Goal: Information Seeking & Learning: Find specific page/section

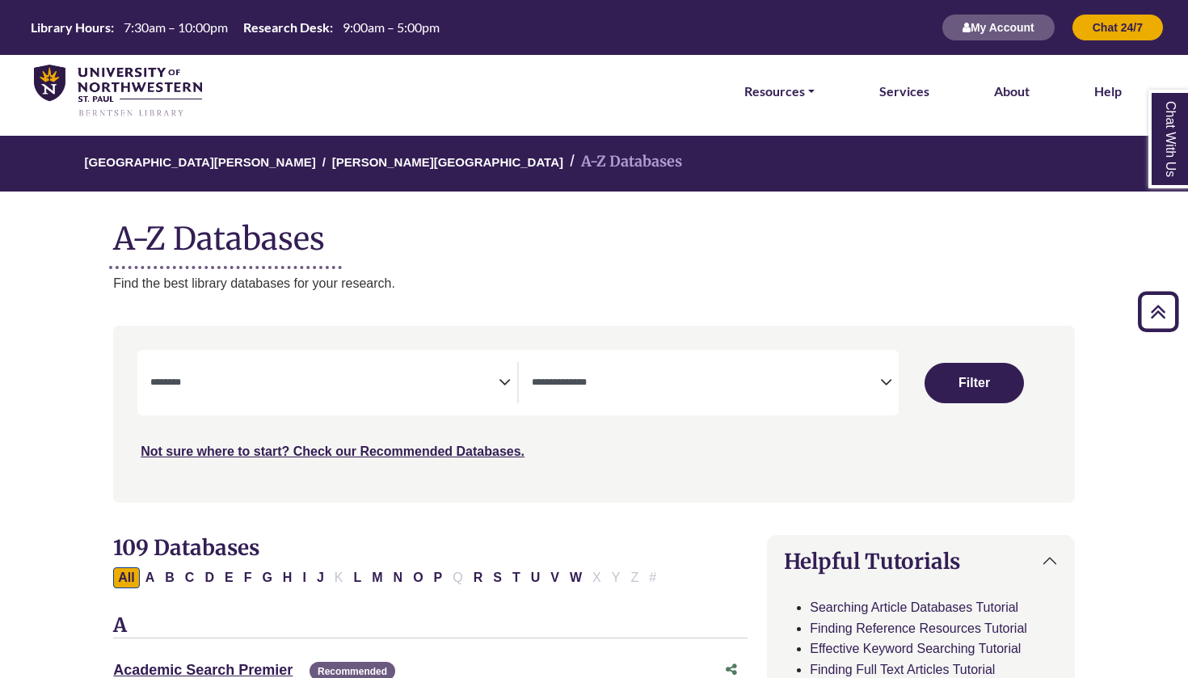
select select "Database Subject Filter"
select select "Database Types Filter"
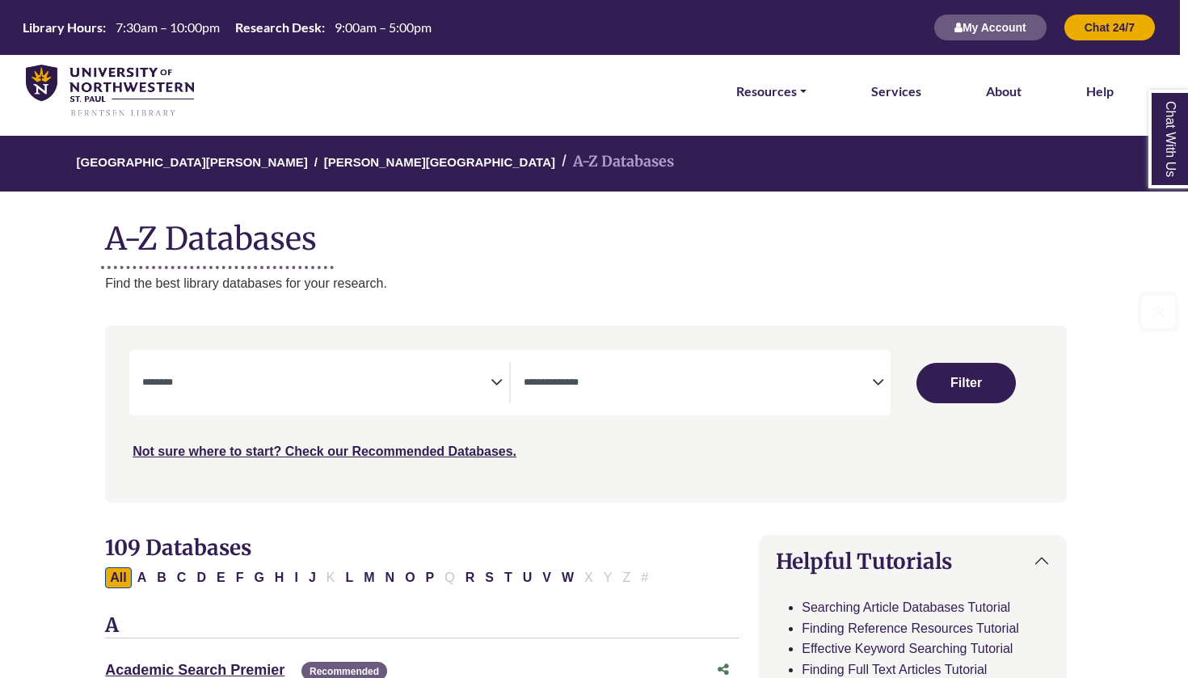
scroll to position [0, 8]
click at [420, 574] on button "O" at bounding box center [409, 578] width 19 height 21
select select "Database Subject Filter"
select select "Database Types Filter"
click at [426, 576] on button "P" at bounding box center [430, 578] width 19 height 21
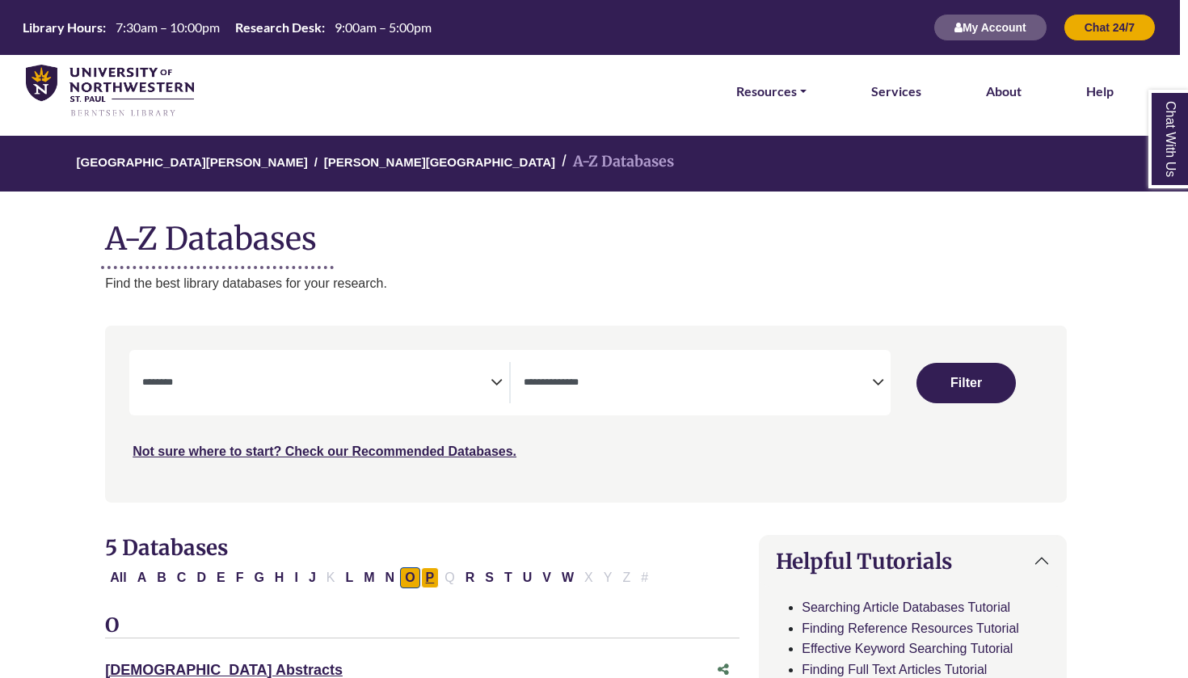
select select "Database Subject Filter"
select select "Database Types Filter"
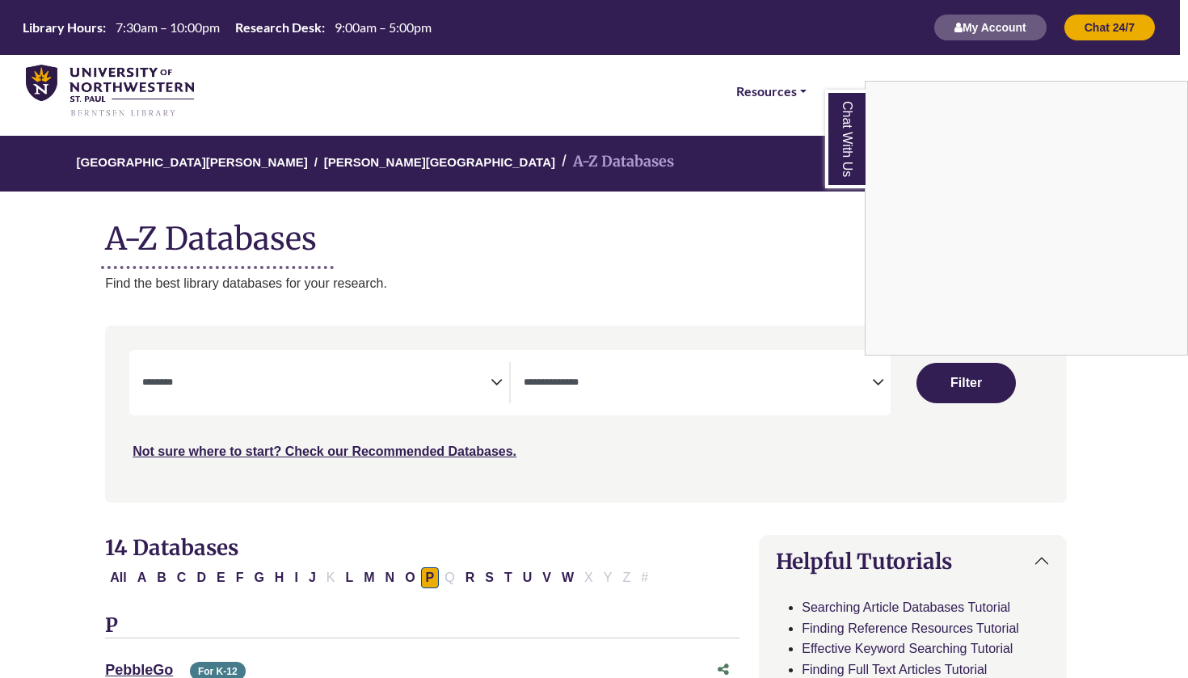
scroll to position [0, 8]
click at [484, 374] on div "Chat With Us" at bounding box center [594, 339] width 1188 height 678
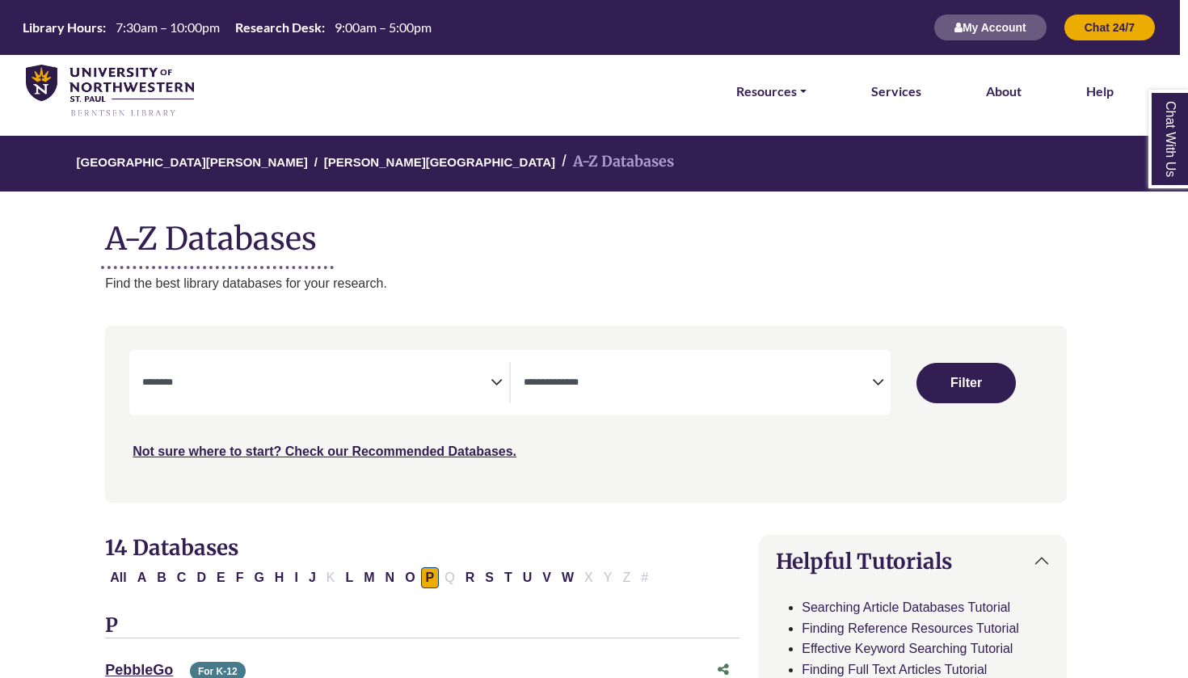
click at [480, 382] on textarea "Search" at bounding box center [316, 384] width 348 height 13
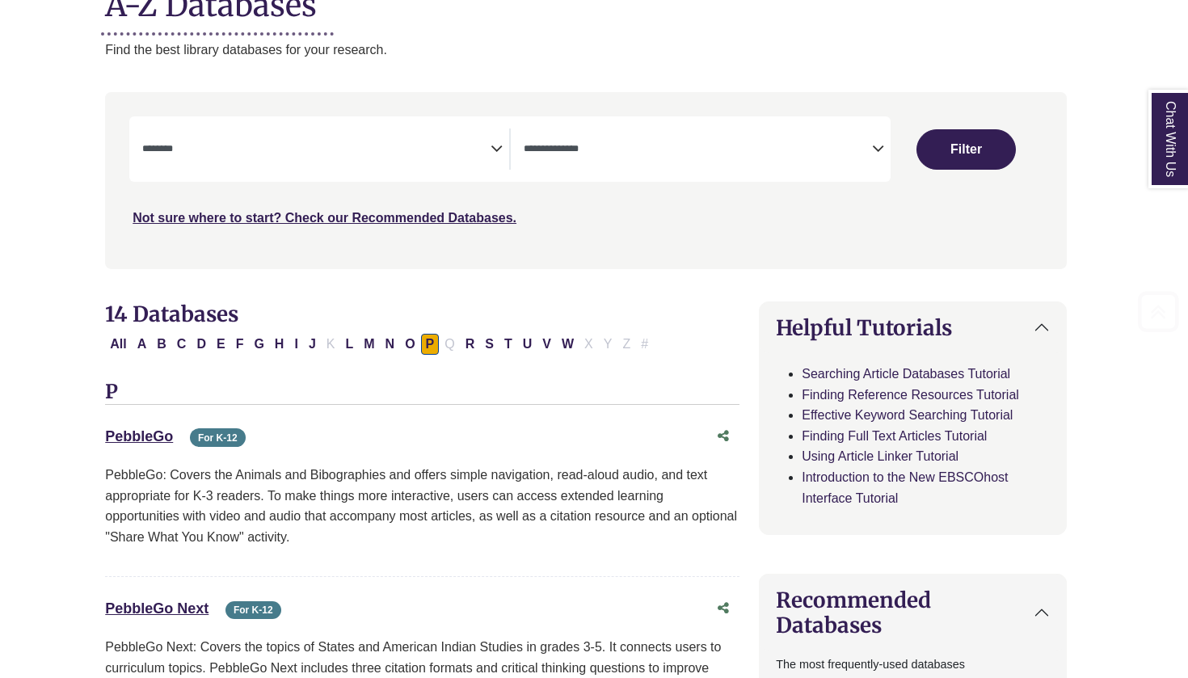
scroll to position [308, 8]
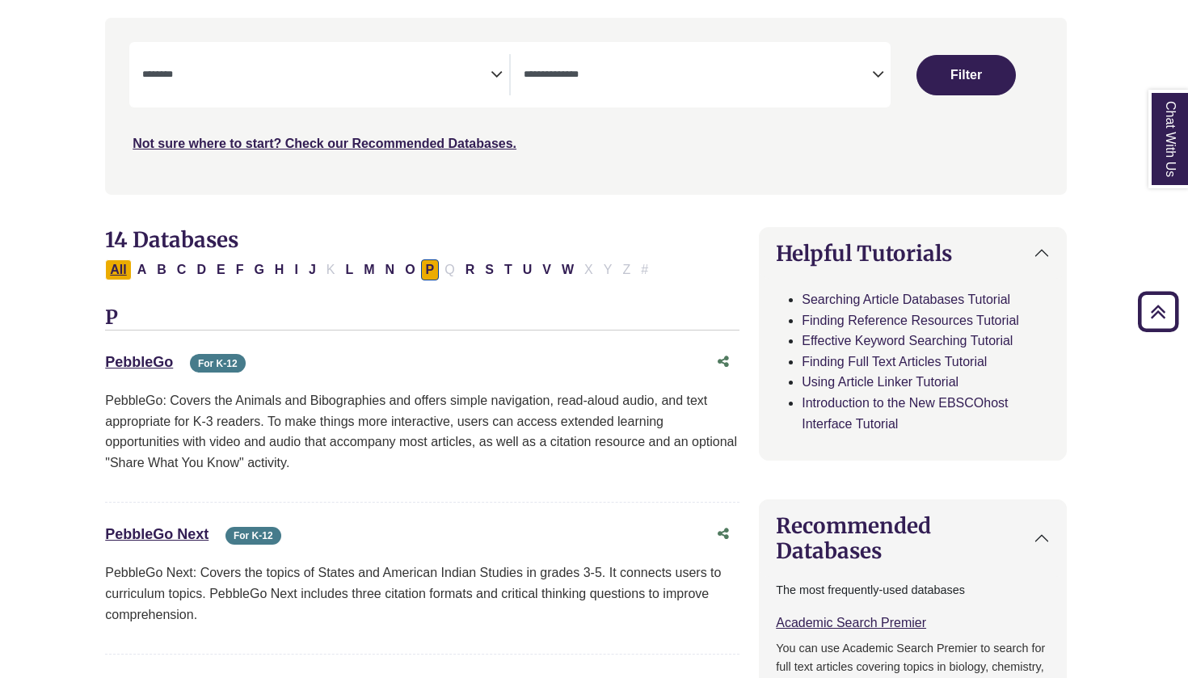
click at [108, 273] on button "All" at bounding box center [118, 270] width 26 height 21
select select "Database Subject Filter"
select select "Database Types Filter"
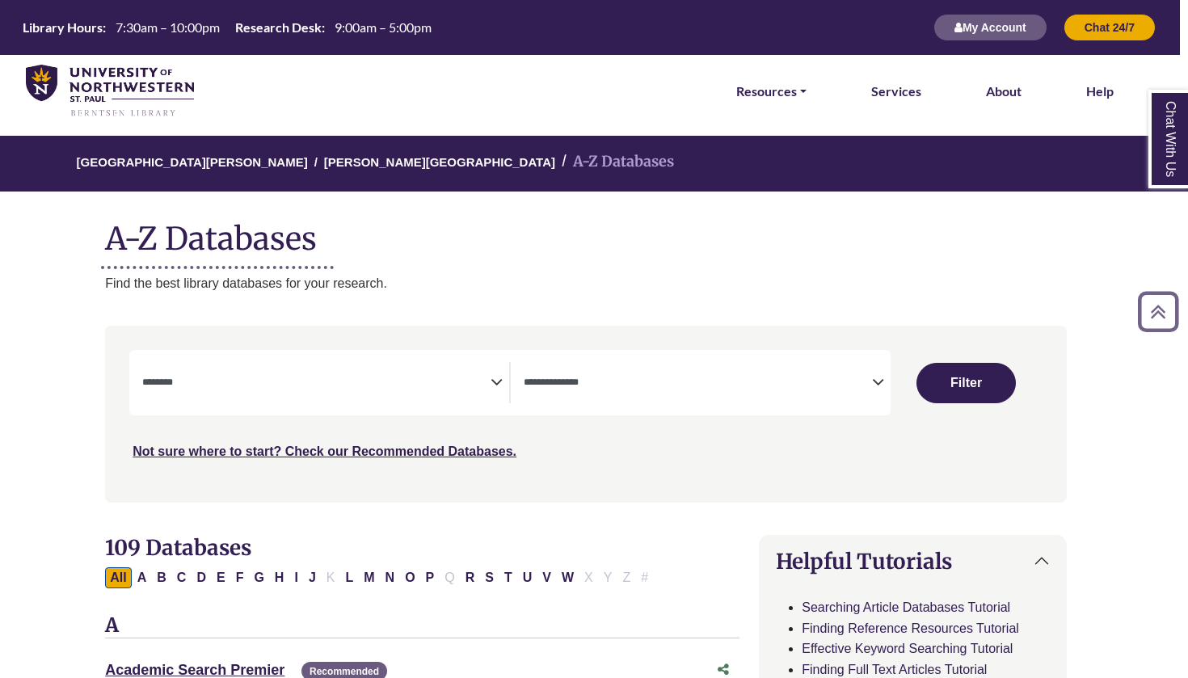
click at [245, 257] on h1 "A-Z Databases" at bounding box center [586, 232] width 962 height 49
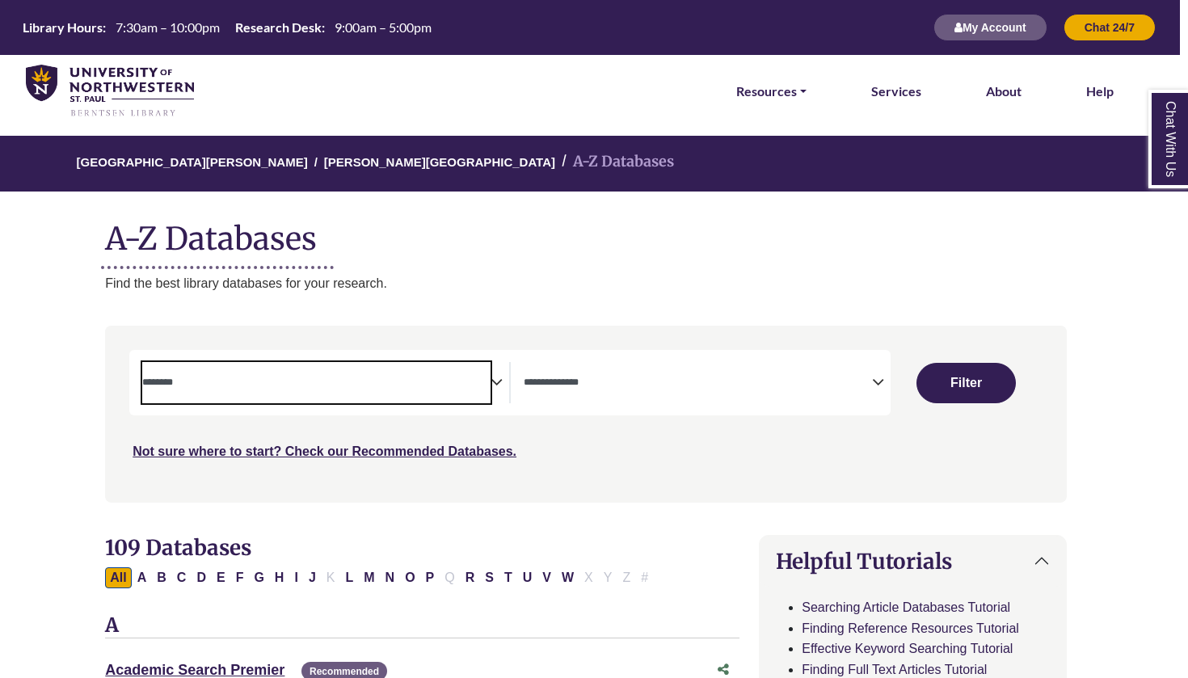
click at [397, 401] on span "Search filters" at bounding box center [316, 382] width 348 height 41
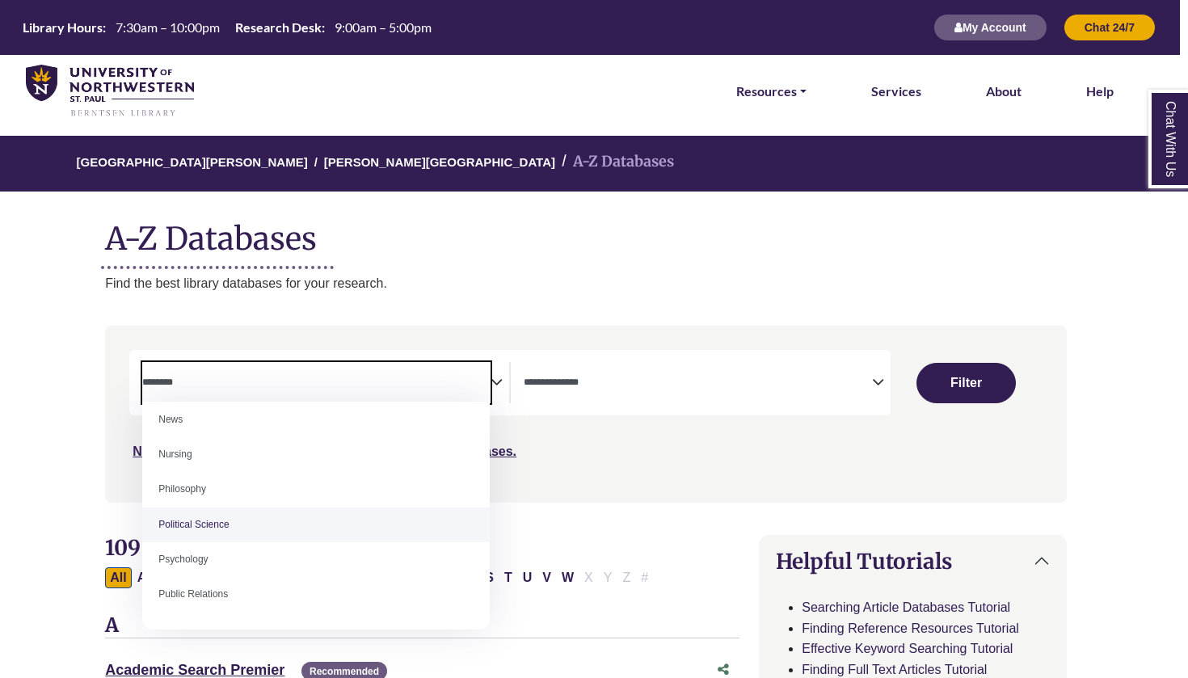
scroll to position [1166, 0]
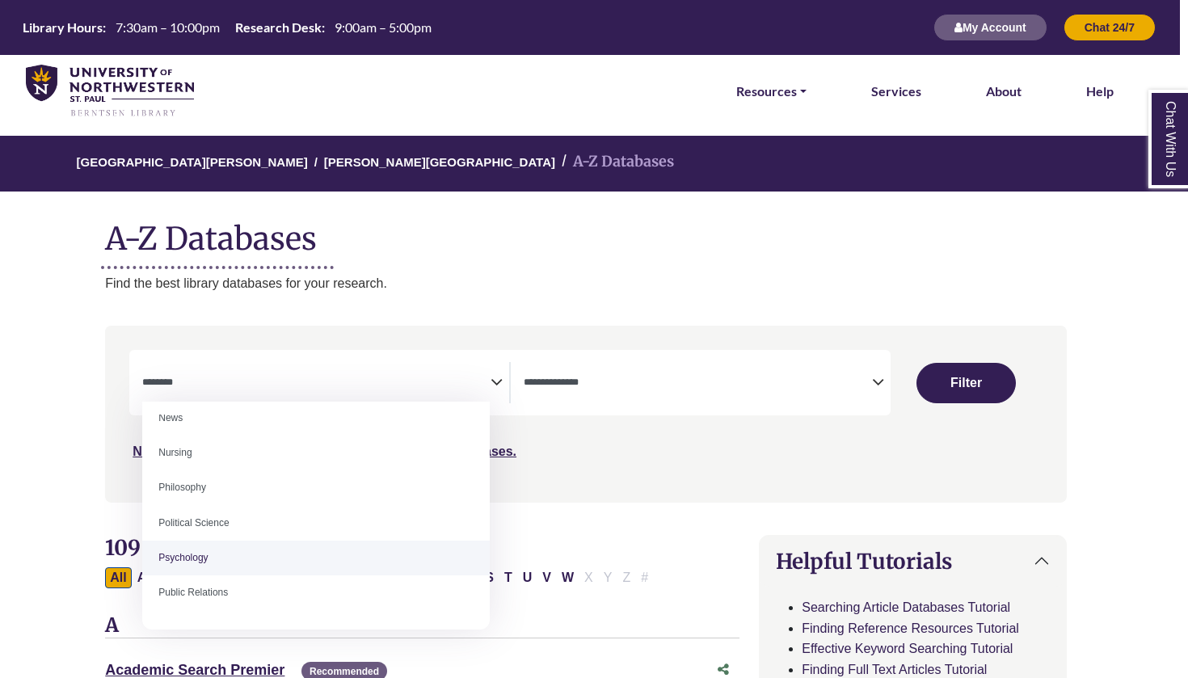
select select "*****"
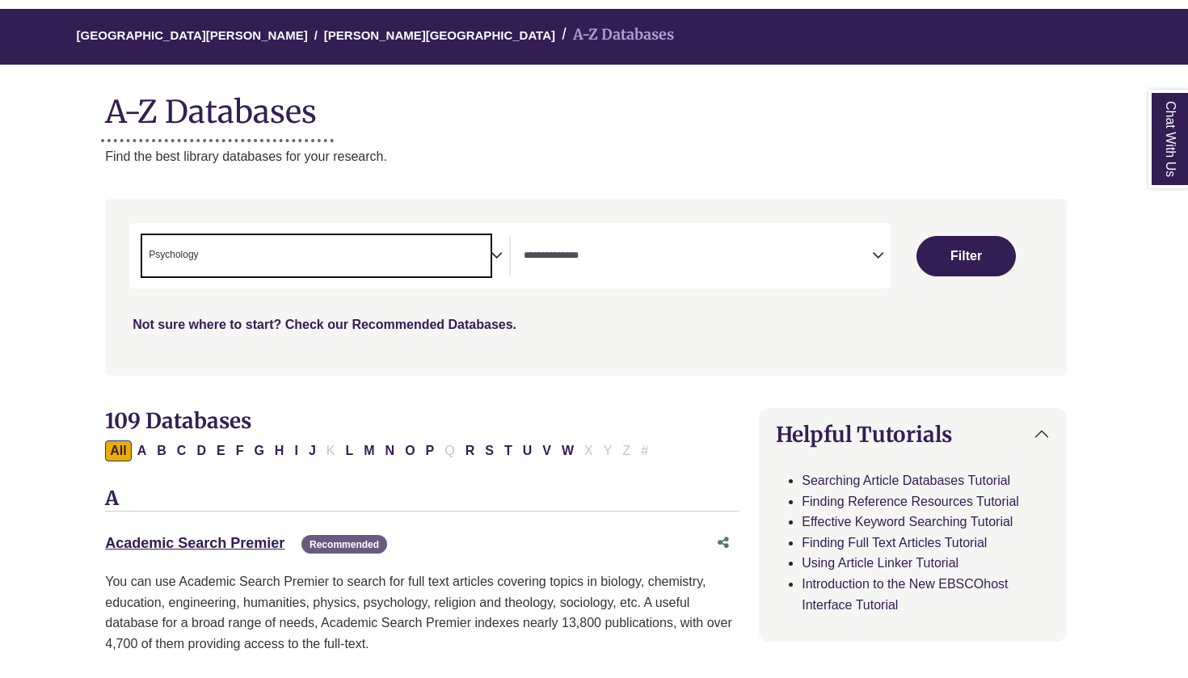
scroll to position [318, 8]
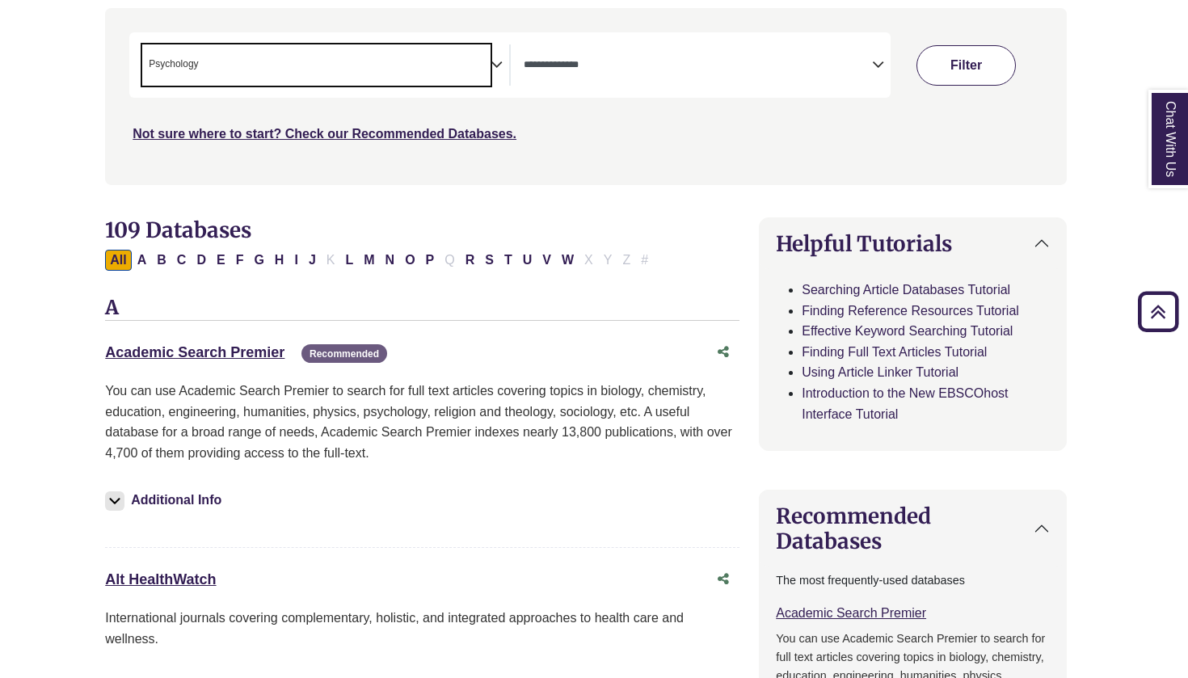
click at [1002, 56] on button "Filter" at bounding box center [966, 65] width 99 height 40
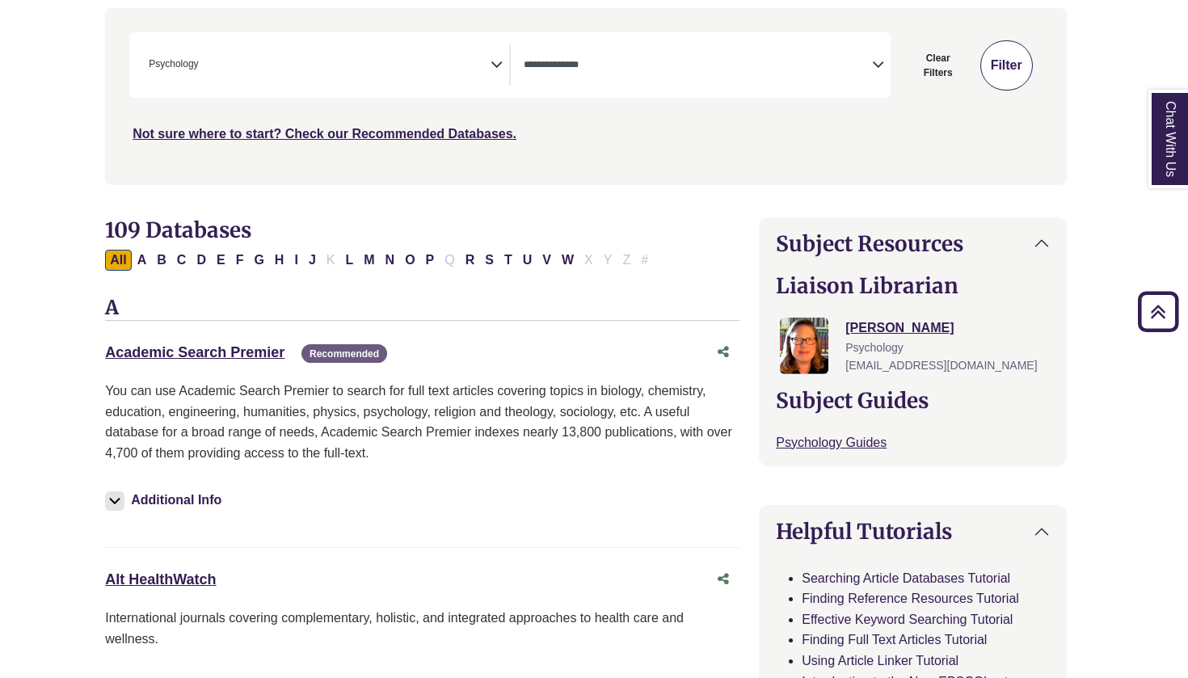
select select "Database Types Filter"
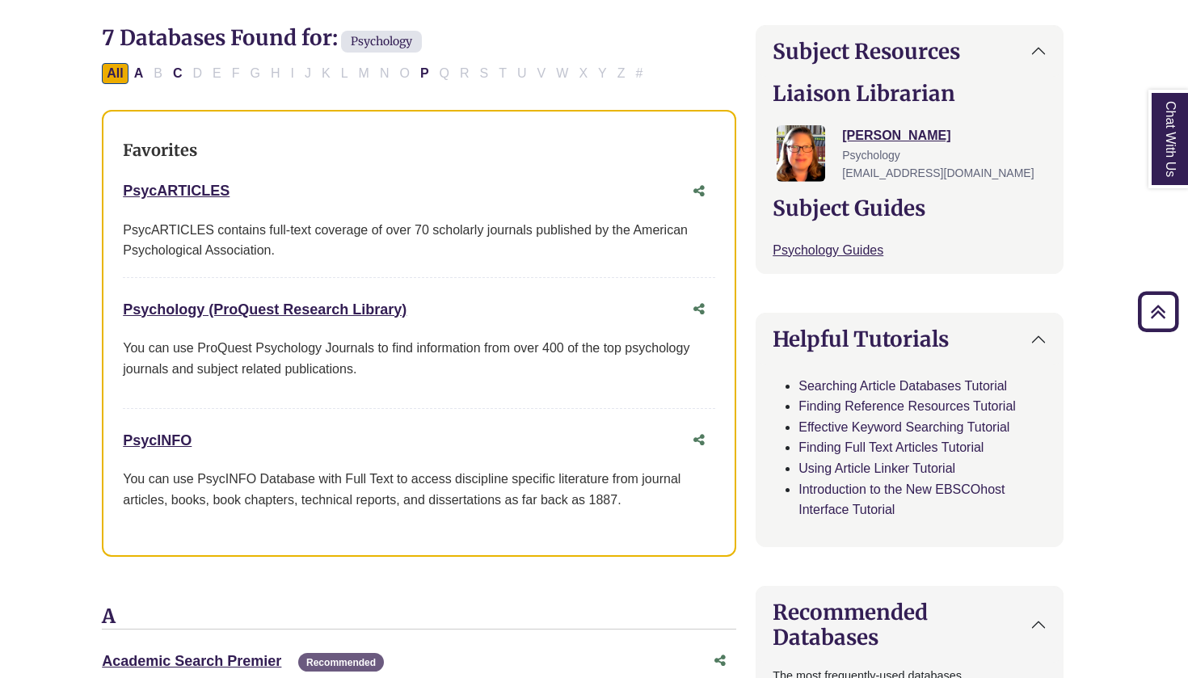
scroll to position [510, 8]
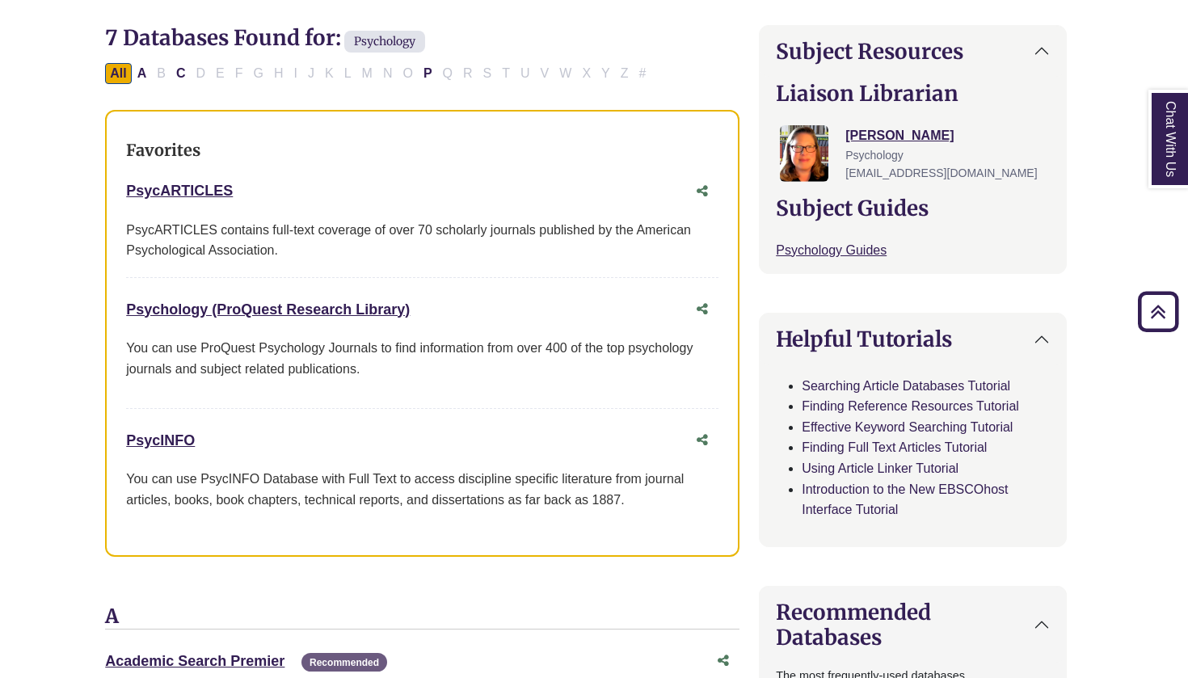
click at [273, 287] on div "Favorites PsycARTICLES This link opens in a new window PsycARTICLES contains fu…" at bounding box center [422, 334] width 635 height 448
click at [273, 305] on link "Psychology (ProQuest Research Library) This link opens in a new window" at bounding box center [268, 310] width 284 height 16
